Goal: Task Accomplishment & Management: Complete application form

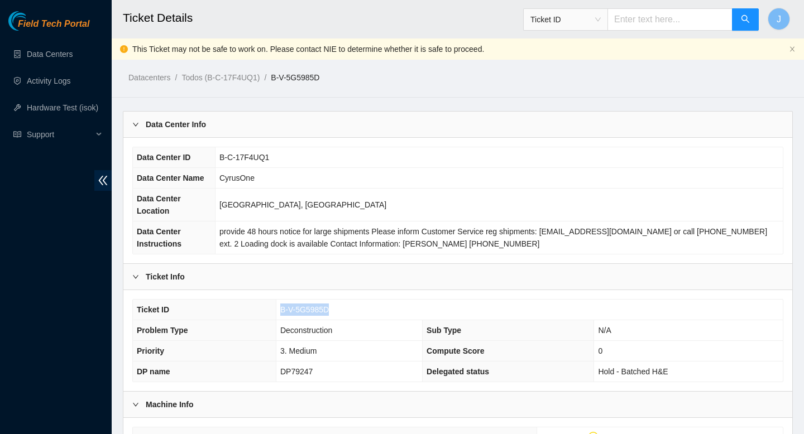
drag, startPoint x: 335, startPoint y: 311, endPoint x: 267, endPoint y: 313, distance: 68.1
click at [267, 313] on tr "Ticket ID B-V-5G5985D" at bounding box center [458, 310] width 650 height 21
copy tr "B-V-5G5985D"
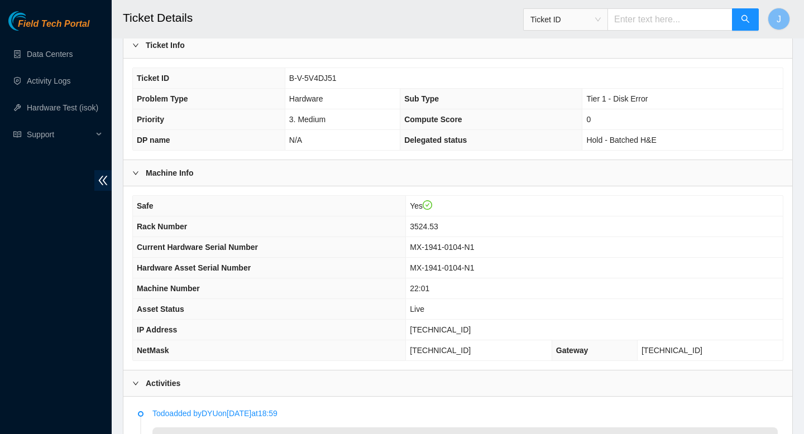
scroll to position [217, 0]
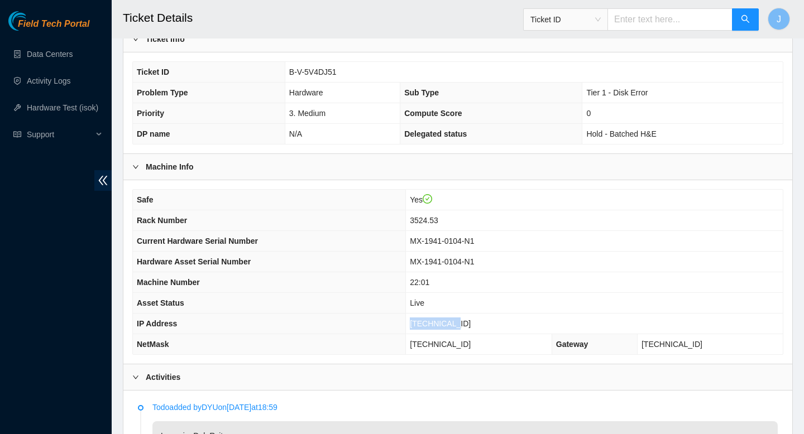
drag, startPoint x: 481, startPoint y: 323, endPoint x: 419, endPoint y: 323, distance: 62.5
click at [418, 323] on tr "IP Address 23.36.67.47" at bounding box center [458, 324] width 650 height 21
copy tr "[TECHNICAL_ID]"
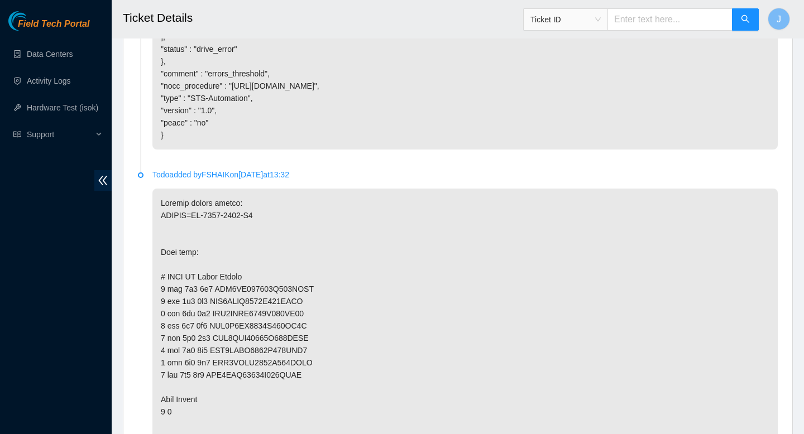
scroll to position [2412, 0]
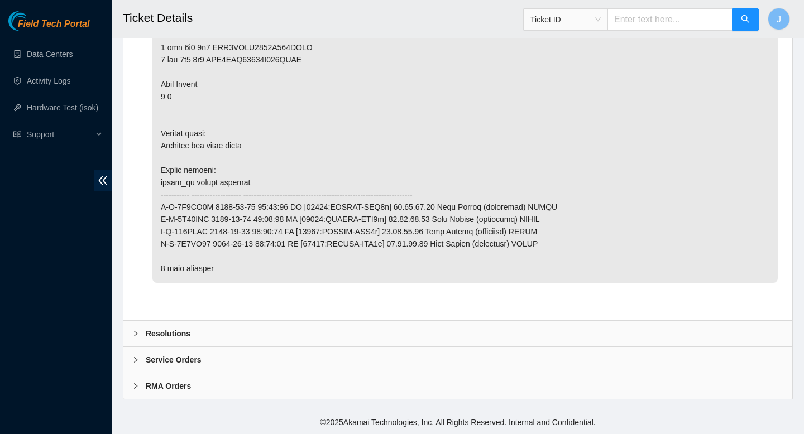
click at [264, 341] on div "Resolutions" at bounding box center [457, 334] width 669 height 26
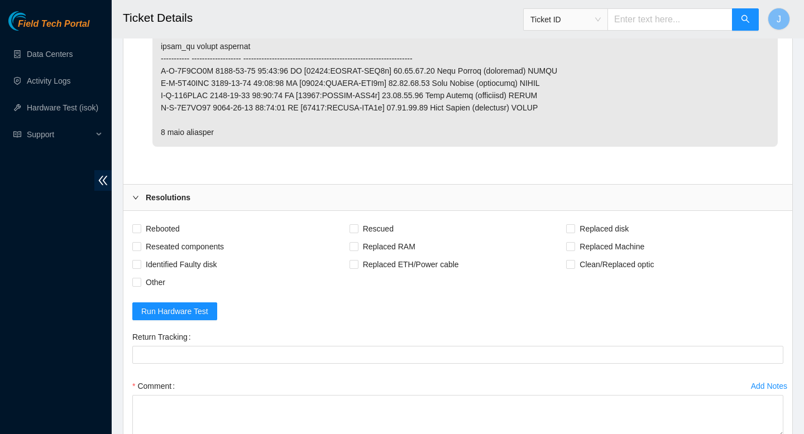
scroll to position [2572, 0]
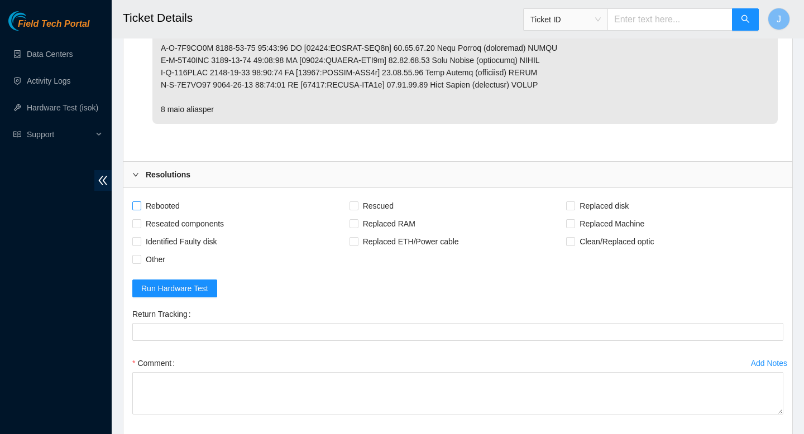
click at [141, 213] on span "Rebooted" at bounding box center [162, 206] width 43 height 18
click at [140, 209] on input "Rebooted" at bounding box center [136, 206] width 8 height 8
checkbox input "true"
click at [140, 222] on input "Reseated components" at bounding box center [136, 223] width 8 height 8
checkbox input "true"
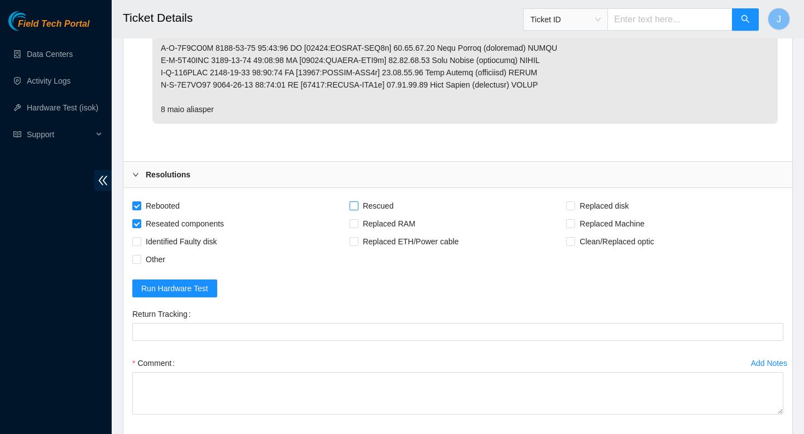
click at [355, 208] on input "Rescued" at bounding box center [353, 206] width 8 height 8
checkbox input "true"
click at [570, 204] on input "Replaced disk" at bounding box center [570, 206] width 8 height 8
checkbox input "true"
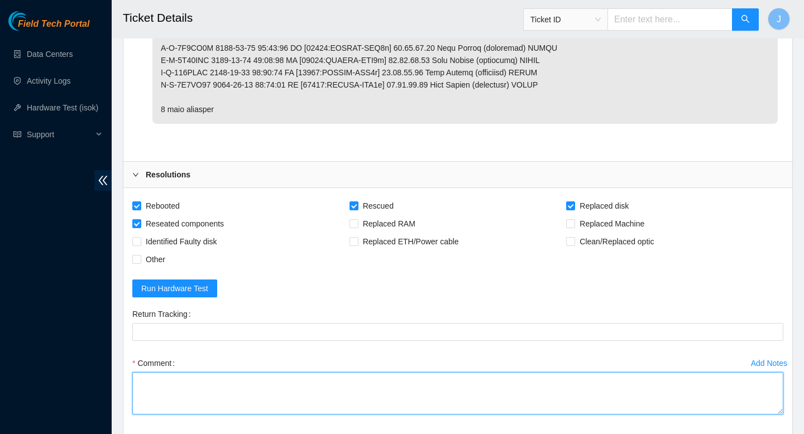
click at [450, 396] on textarea "Comment" at bounding box center [457, 393] width 651 height 42
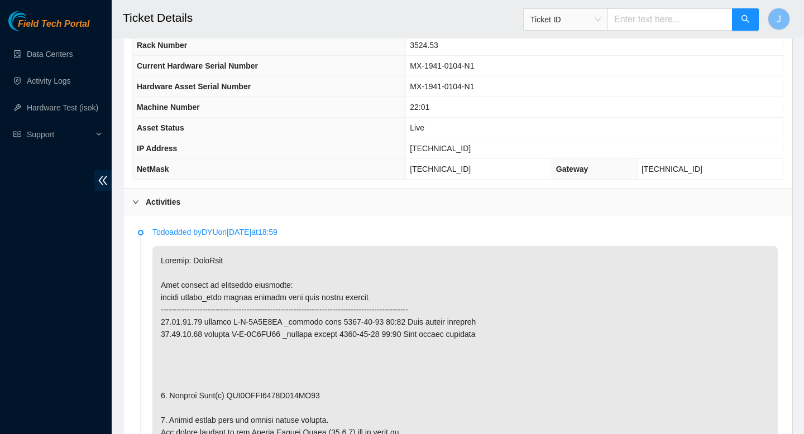
scroll to position [392, 0]
type textarea "verfiied SN powered down noded removed sd w/ sn replaced w/ sn powered on rescu…"
drag, startPoint x: 481, startPoint y: 146, endPoint x: 415, endPoint y: 150, distance: 65.4
click at [415, 150] on tr "IP Address 23.36.67.47" at bounding box center [458, 148] width 650 height 21
copy tr "[TECHNICAL_ID]"
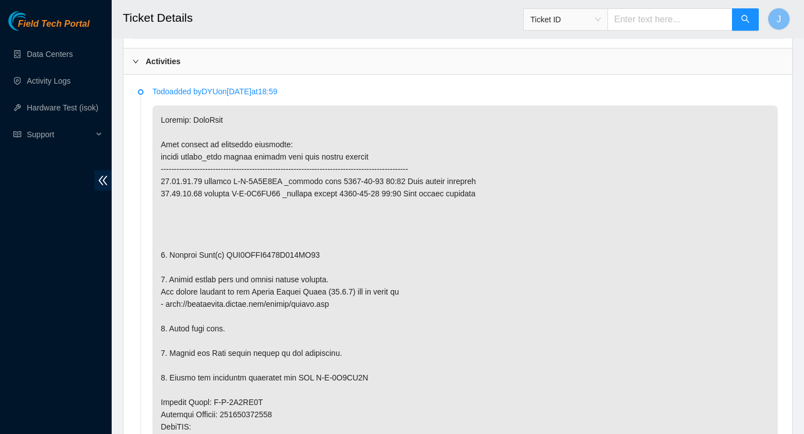
scroll to position [534, 0]
click at [275, 261] on p at bounding box center [464, 407] width 625 height 606
click at [286, 255] on p at bounding box center [464, 407] width 625 height 606
copy p "WFK4JDWE0000C951CD33"
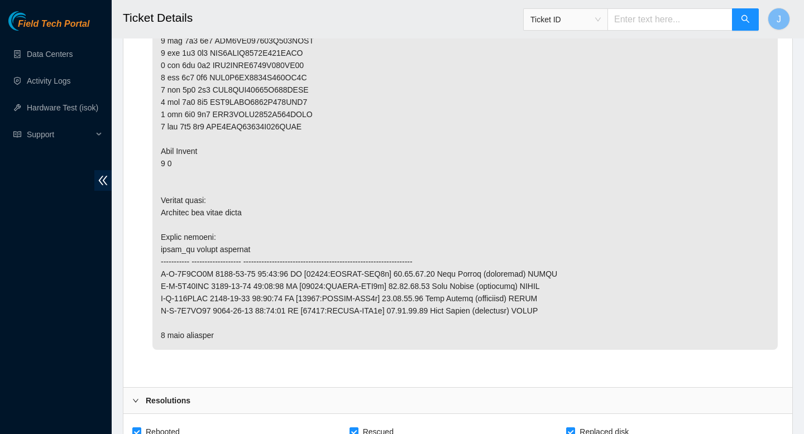
scroll to position [2700, 0]
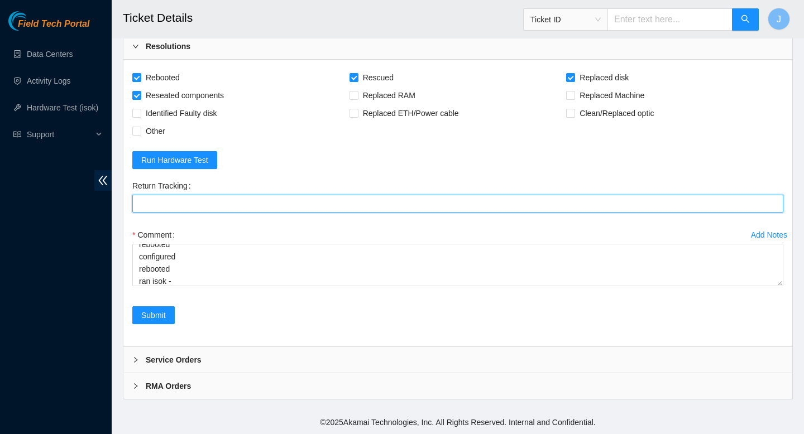
click at [271, 206] on Tracking "Return Tracking" at bounding box center [457, 204] width 651 height 18
paste Tracking "WFK4JDWE0000C951CD33"
type Tracking "WFK4JDWE0000C951CD33"
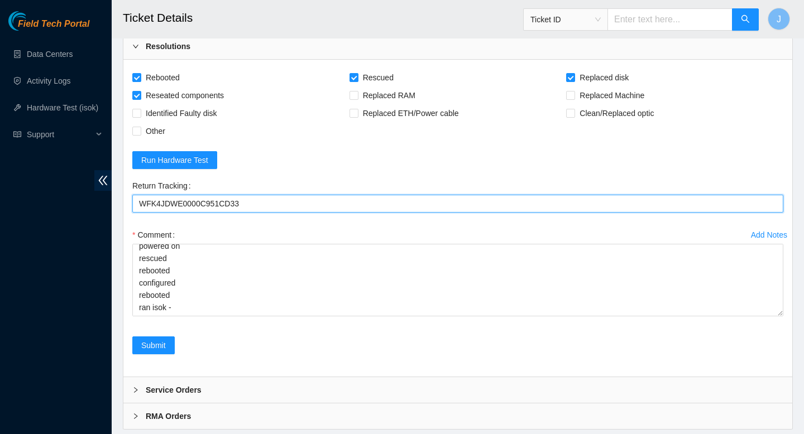
scroll to position [0, 0]
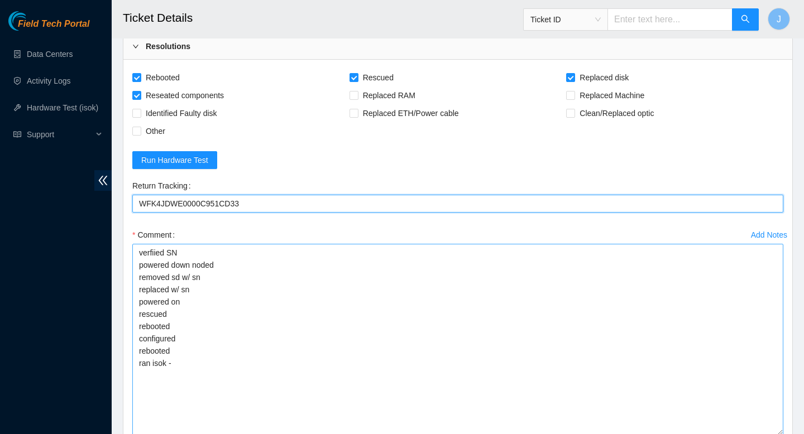
drag, startPoint x: 781, startPoint y: 285, endPoint x: 776, endPoint y: 434, distance: 149.1
click at [776, 434] on textarea "verfiied SN powered down noded removed sd w/ sn replaced w/ sn powered on rescu…" at bounding box center [457, 339] width 651 height 191
click at [201, 206] on Tracking "WFK4JDWE0000C951CD33" at bounding box center [457, 204] width 651 height 18
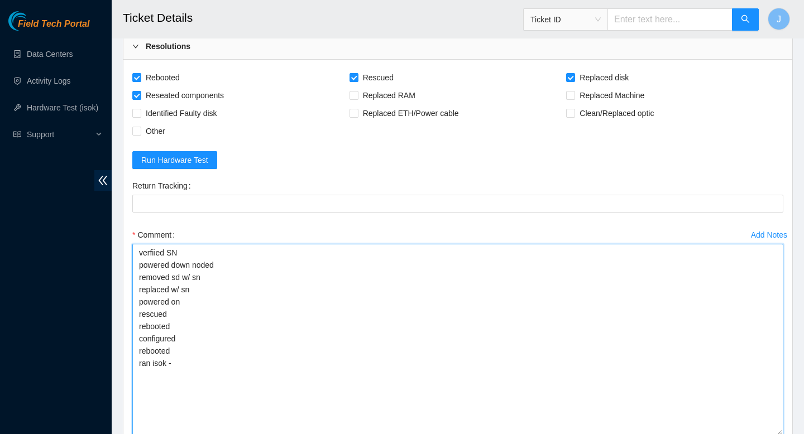
click at [251, 290] on textarea "verfiied SN powered down noded removed sd w/ sn replaced w/ sn powered on rescu…" at bounding box center [457, 339] width 651 height 191
click at [260, 277] on textarea "verfiied SN powered down noded removed sd w/ sn replaced w/ sn powered on rescu…" at bounding box center [457, 339] width 651 height 191
paste textarea "WFK4JDWE0000C951CD33"
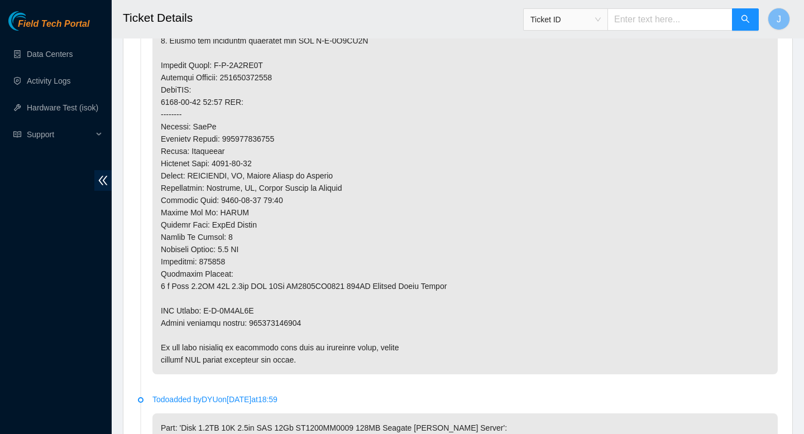
scroll to position [872, 0]
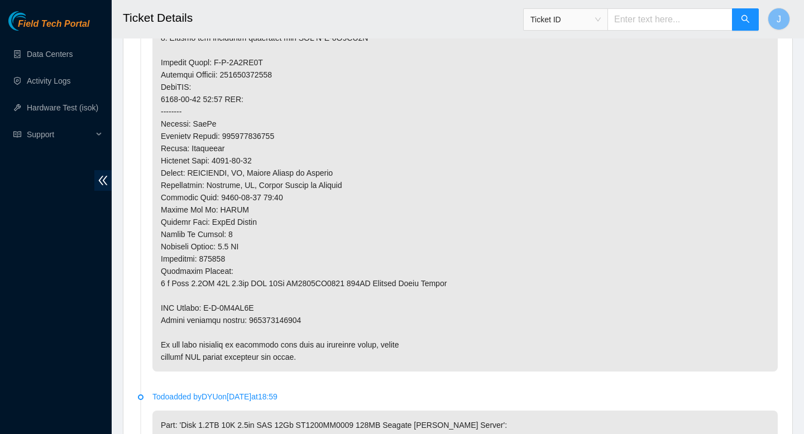
type textarea "verfiied SN powered down noded removed sd w/ sn WFK4JDWE0000C951CD33 replaced w…"
click at [286, 322] on p at bounding box center [464, 69] width 625 height 606
copy p "473665216093"
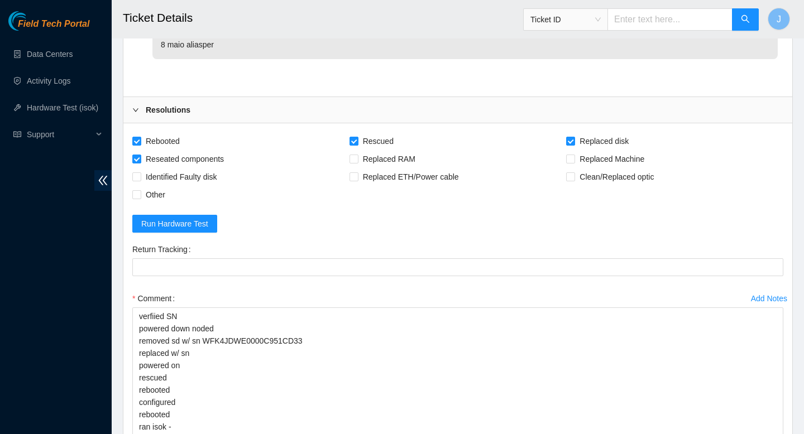
scroll to position [2849, 0]
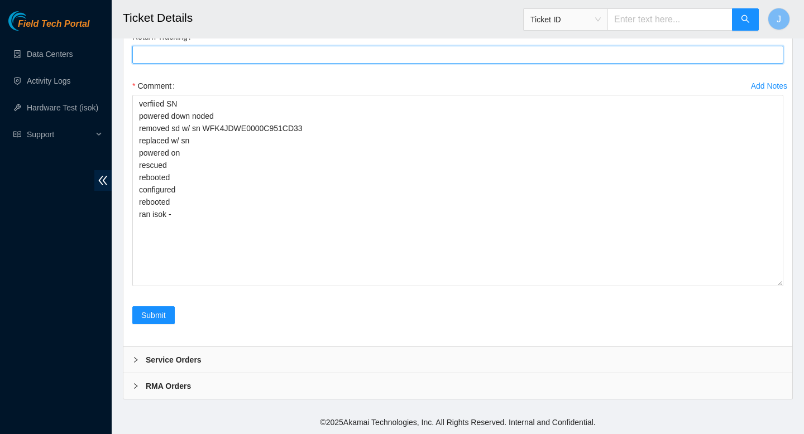
click at [227, 63] on Tracking "Return Tracking" at bounding box center [457, 55] width 651 height 18
paste Tracking "473665216093"
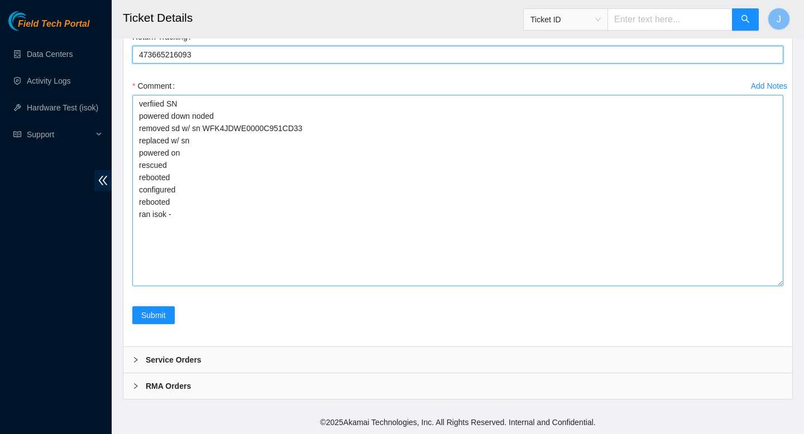
type Tracking "473665216093"
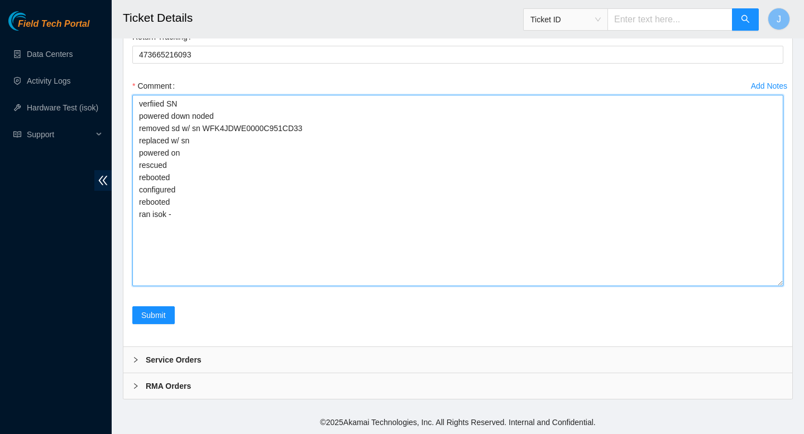
click at [228, 144] on textarea "verfiied SN powered down noded removed sd w/ sn WFK4JDWE0000C951CD33 replaced w…" at bounding box center [457, 190] width 651 height 191
click at [280, 210] on textarea "verfiied SN powered down noded removed sd w/ sn WFK4JDWE0000C951CD33 replaced w…" at bounding box center [457, 190] width 651 height 191
paste textarea "342937 26-09-2025 03:25:53 23.36.67.47 FAILED Result Detail Message Ticket ID 2…"
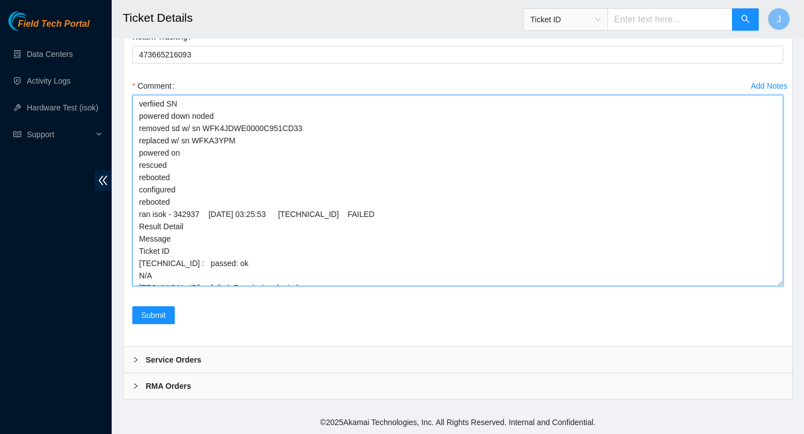
scroll to position [7, 0]
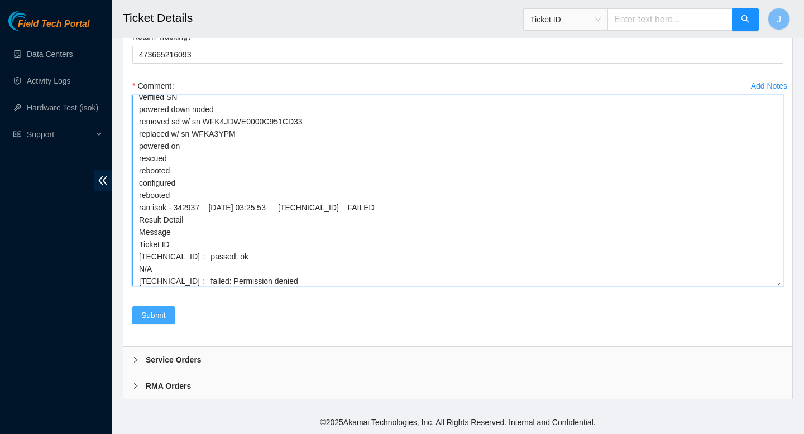
type textarea "verfiied SN powered down noded removed sd w/ sn WFK4JDWE0000C951CD33 replaced w…"
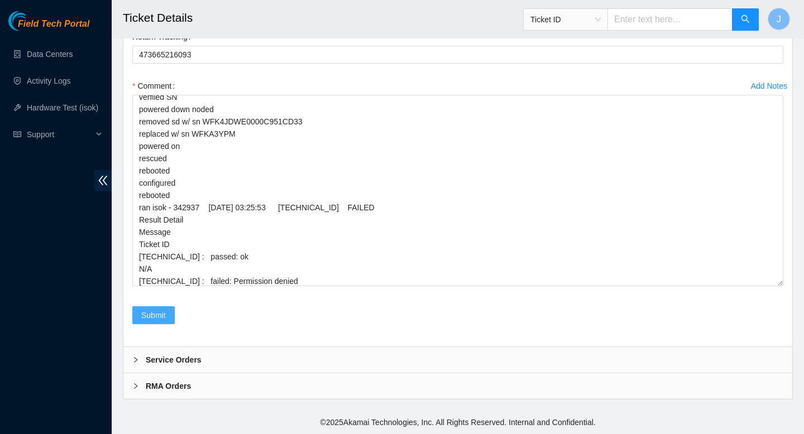
click at [152, 309] on span "Submit" at bounding box center [153, 315] width 25 height 12
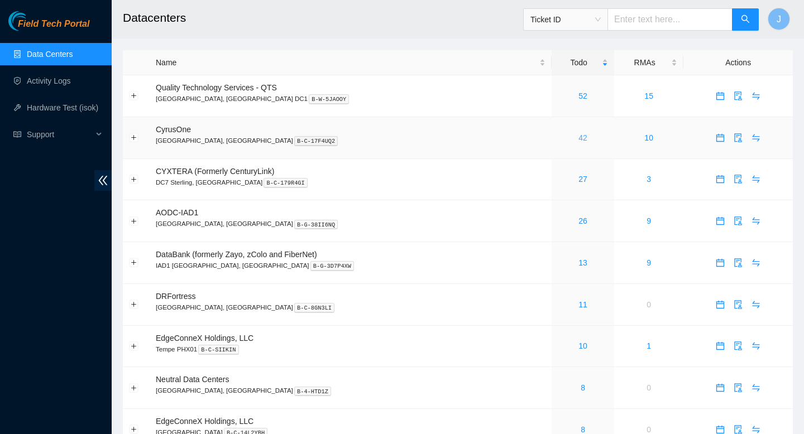
click at [578, 136] on link "42" at bounding box center [582, 137] width 9 height 9
click at [578, 138] on link "42" at bounding box center [582, 137] width 9 height 9
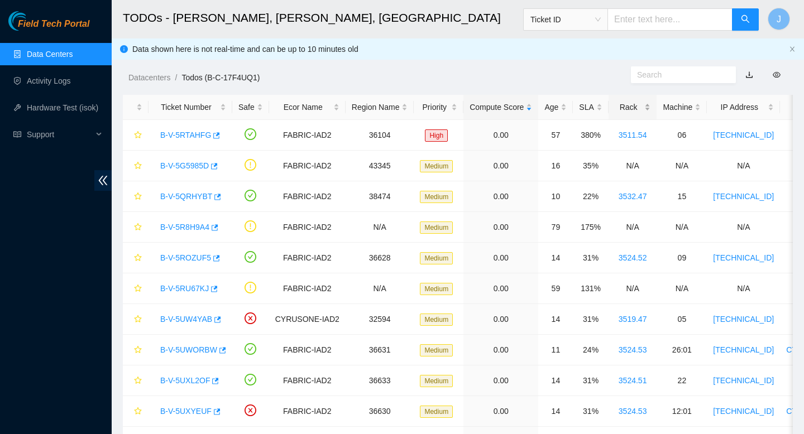
click at [651, 105] on div "Rack" at bounding box center [633, 107] width 36 height 12
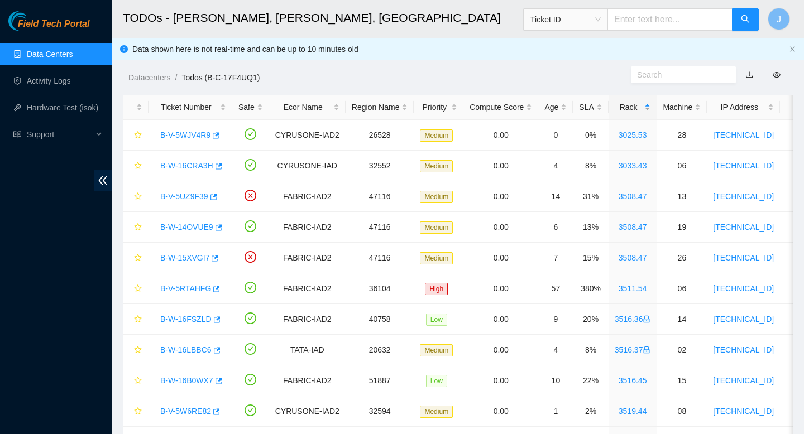
click at [651, 105] on div "Rack" at bounding box center [633, 107] width 36 height 12
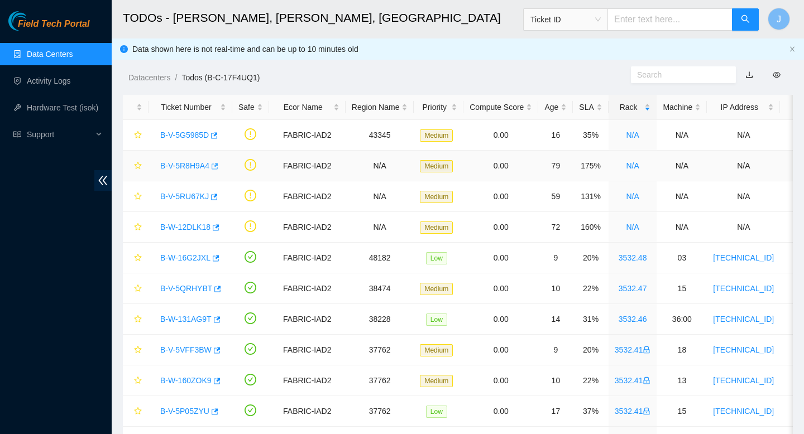
click at [217, 167] on icon "button" at bounding box center [214, 166] width 8 height 8
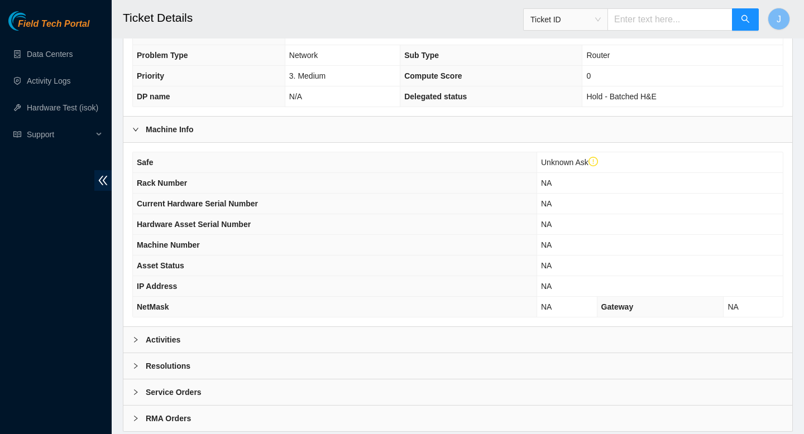
scroll to position [308, 0]
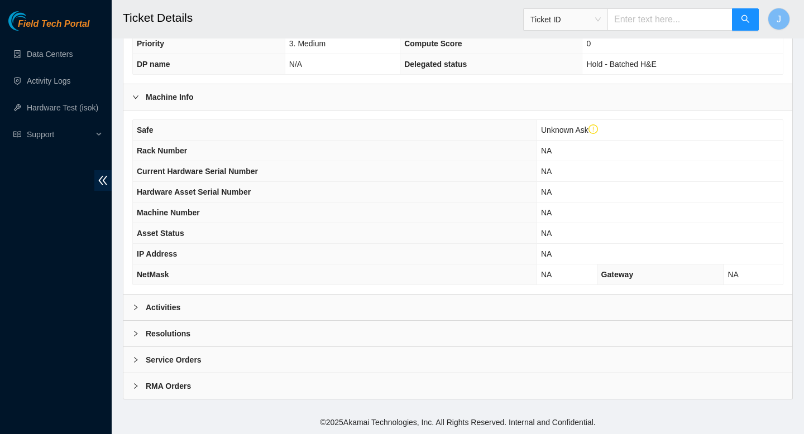
click at [415, 312] on div "Activities" at bounding box center [457, 308] width 669 height 26
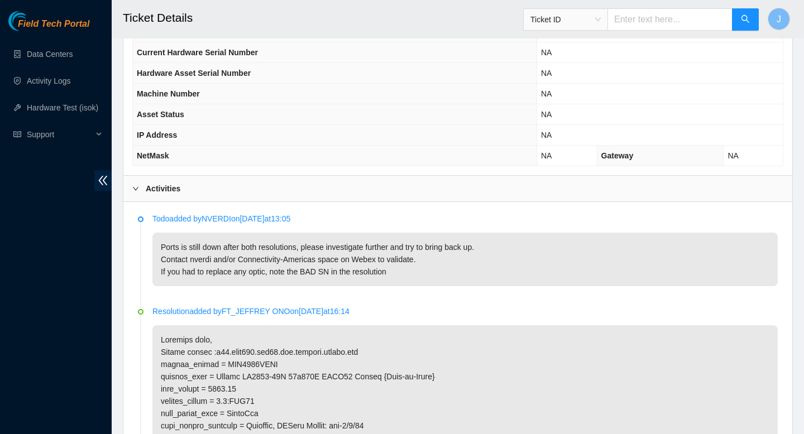
scroll to position [427, 0]
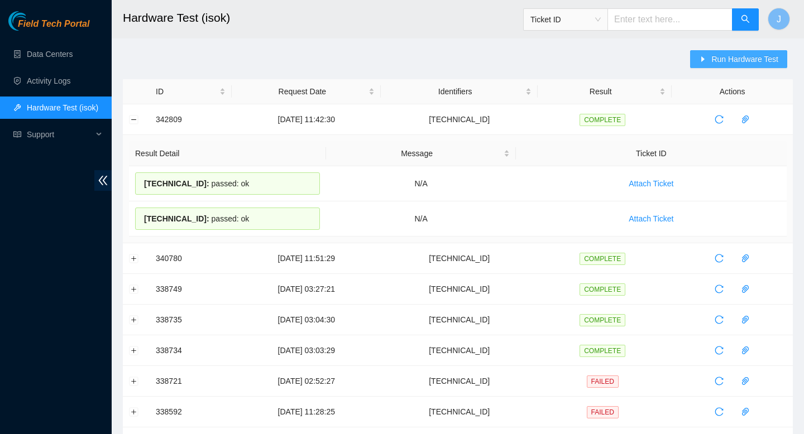
click at [756, 65] on button "Run Hardware Test" at bounding box center [738, 59] width 97 height 18
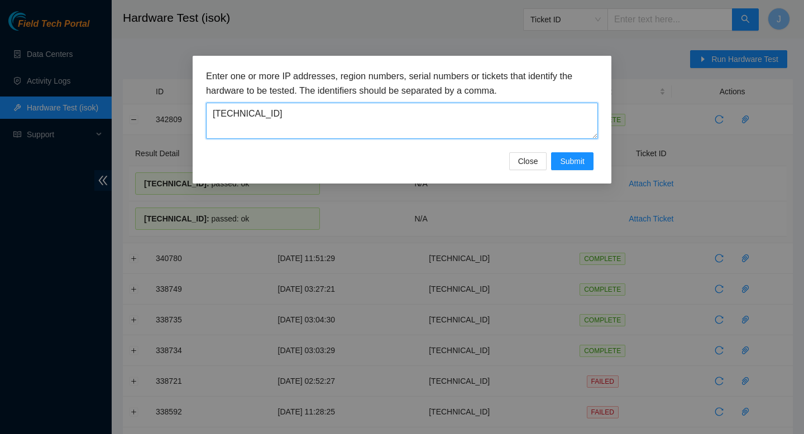
click at [340, 119] on textarea "[TECHNICAL_ID]" at bounding box center [402, 121] width 392 height 36
paste textarea "[TECHNICAL_ID]"
type textarea "[TECHNICAL_ID]"
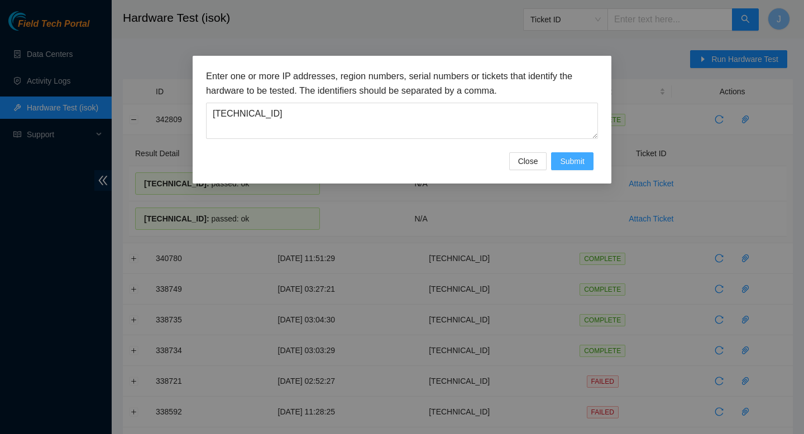
click at [564, 159] on span "Submit" at bounding box center [572, 161] width 25 height 12
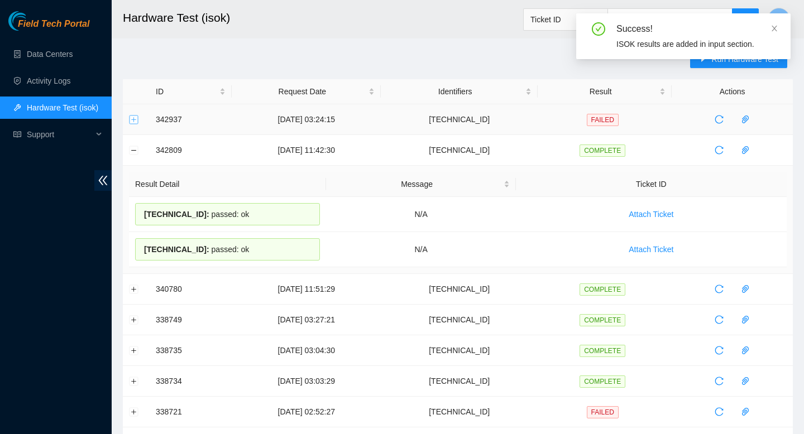
click at [133, 119] on button "Expand row" at bounding box center [133, 119] width 9 height 9
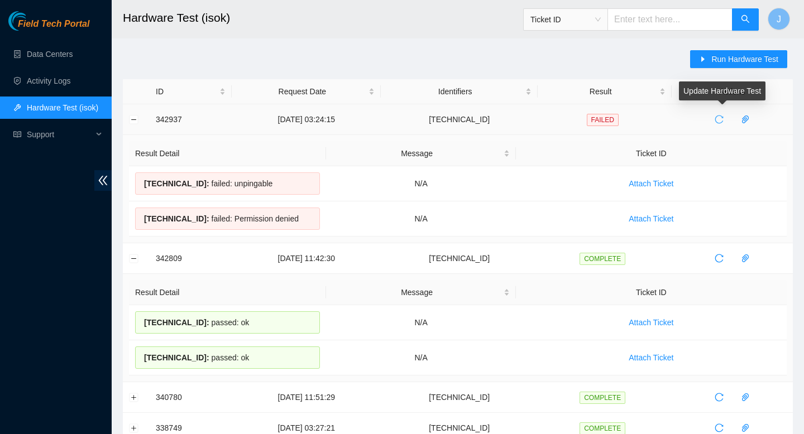
click at [723, 121] on icon "reload" at bounding box center [718, 119] width 9 height 9
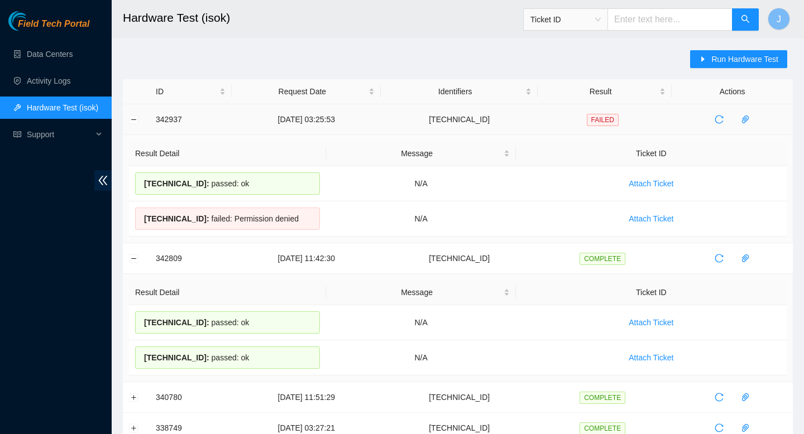
drag, startPoint x: 308, startPoint y: 221, endPoint x: 149, endPoint y: 118, distance: 189.2
copy tbody "342937 [DATE] 03:25:53 [TECHNICAL_ID] FAILED Result Detail Message Ticket ID [T…"
